Goal: Navigation & Orientation: Find specific page/section

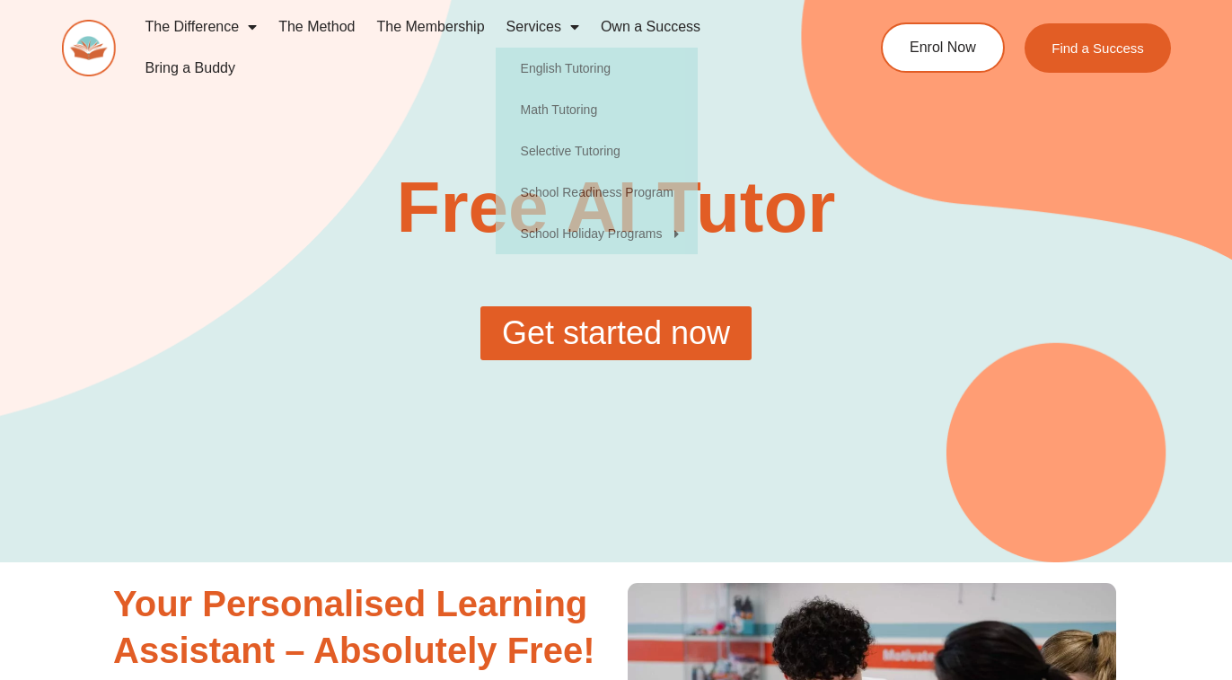
click at [455, 31] on link "The Membership" at bounding box center [430, 26] width 129 height 41
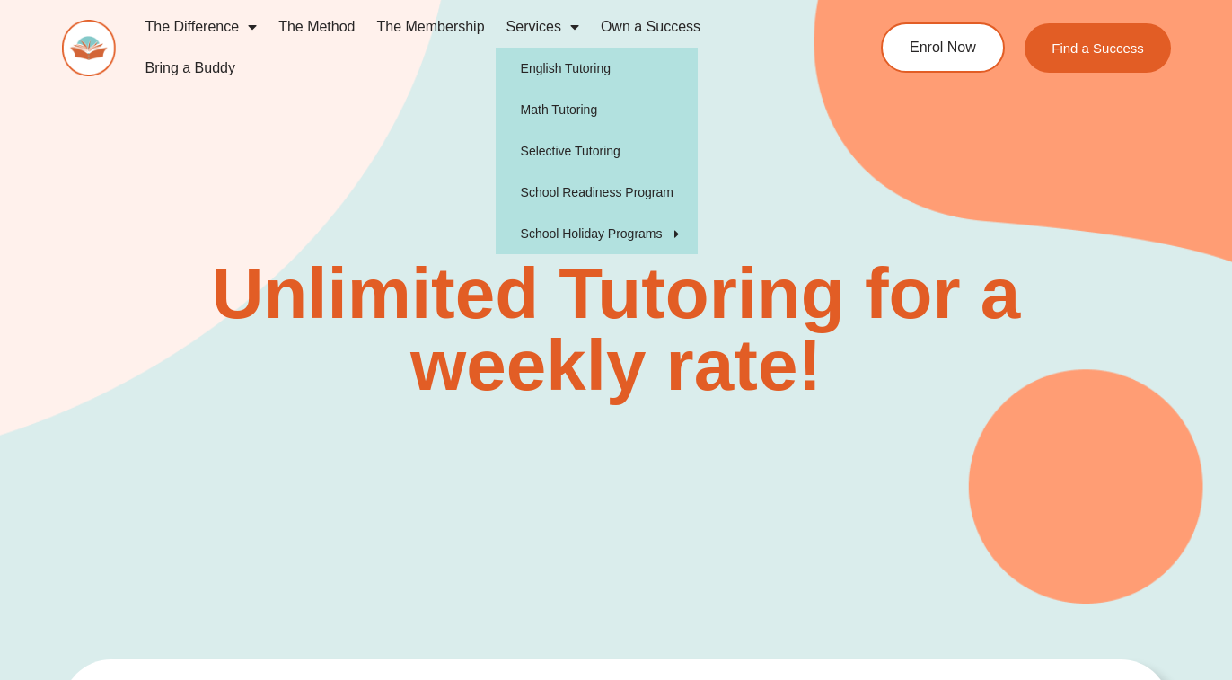
click at [543, 23] on link "Services" at bounding box center [543, 26] width 94 height 41
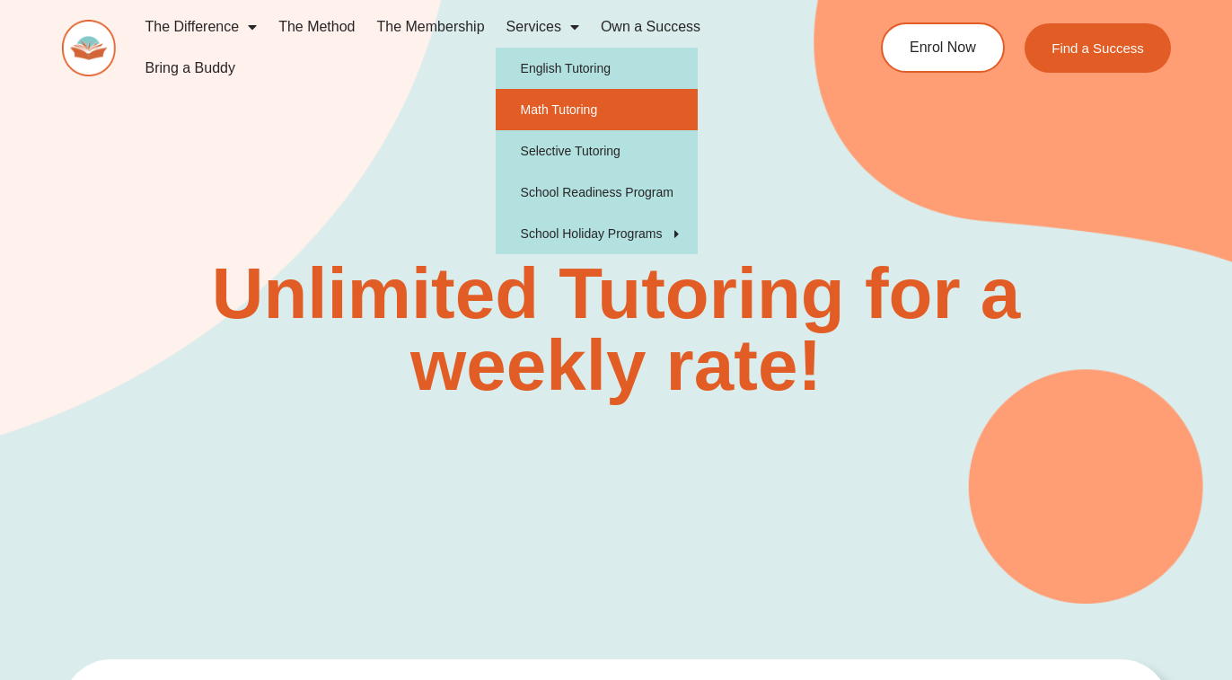
click at [541, 111] on link "Math Tutoring" at bounding box center [597, 109] width 202 height 41
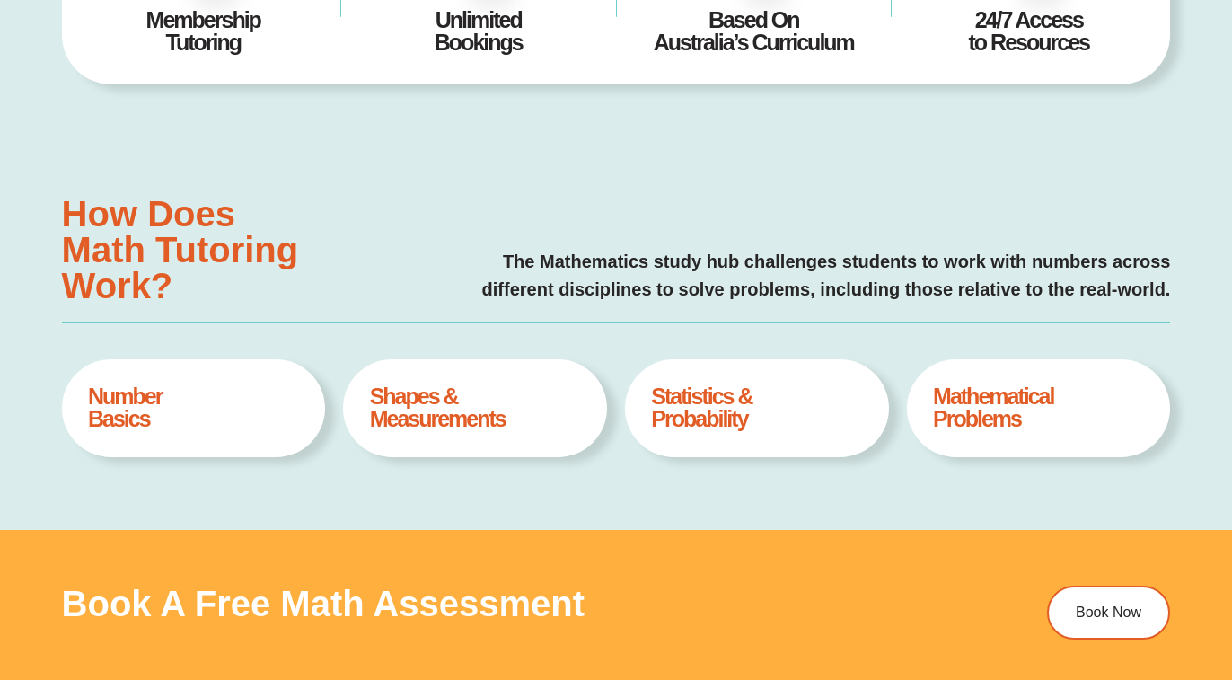
type input "*"
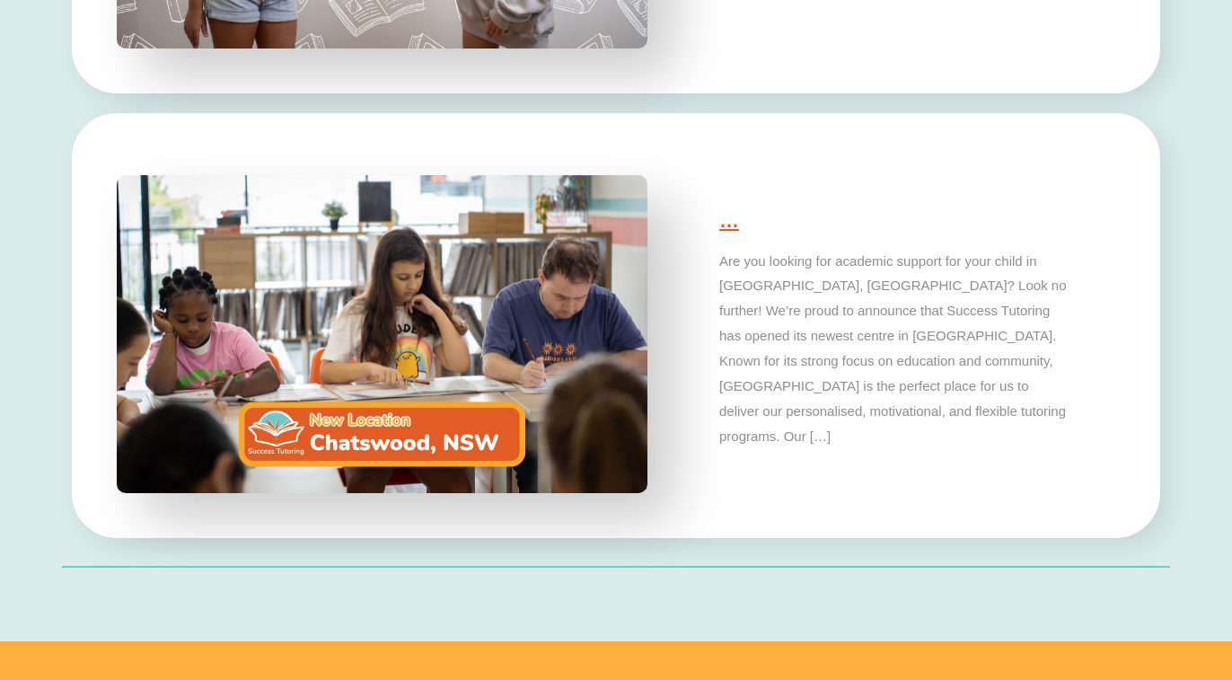
scroll to position [4532, 0]
